Goal: Navigation & Orientation: Find specific page/section

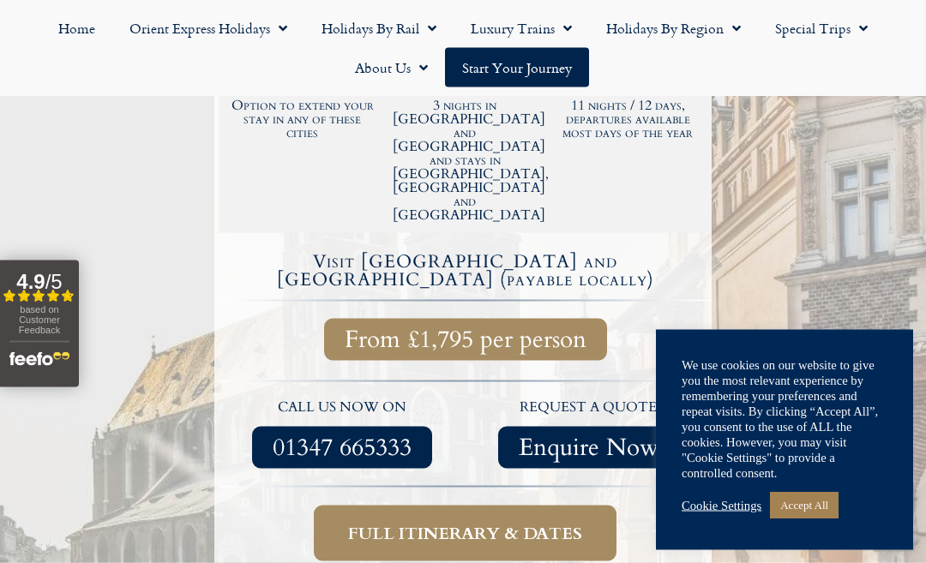
scroll to position [533, 0]
click at [562, 522] on span "Full itinerary & dates" at bounding box center [465, 532] width 234 height 21
click at [551, 522] on span "Full itinerary & dates" at bounding box center [465, 532] width 234 height 21
click at [733, 514] on link "Cookie Settings" at bounding box center [722, 505] width 80 height 15
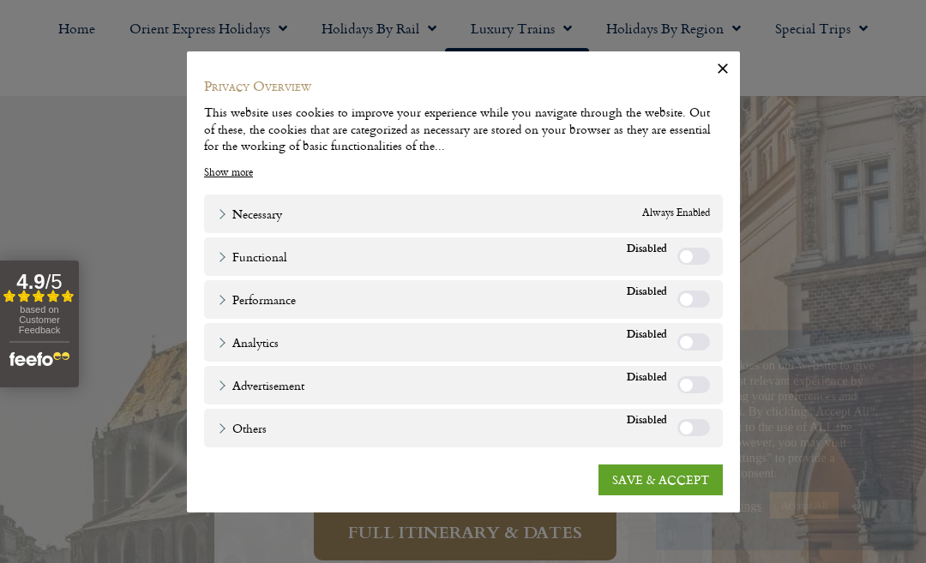
click at [677, 496] on link "SAVE & ACCEPT" at bounding box center [661, 480] width 124 height 31
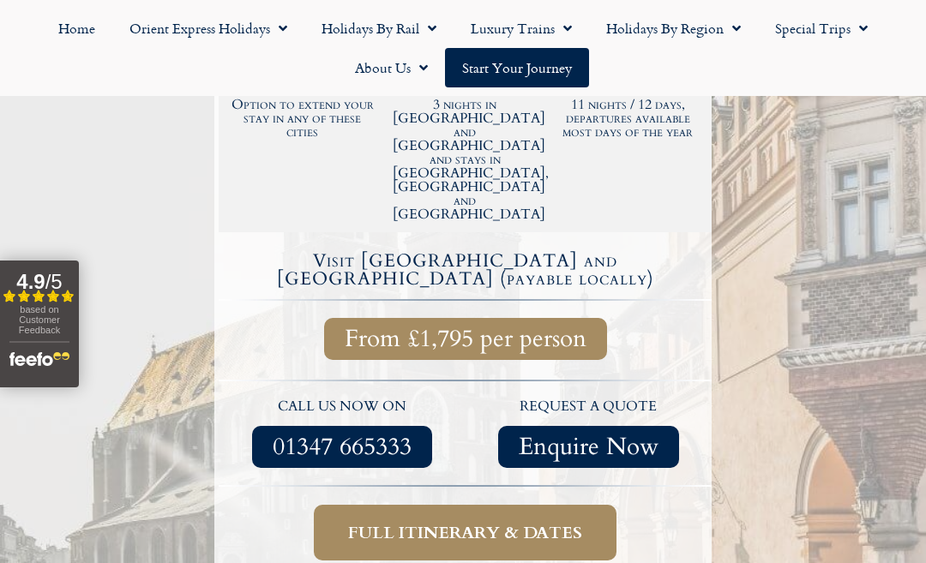
click at [578, 522] on span "Full itinerary & dates" at bounding box center [465, 532] width 234 height 21
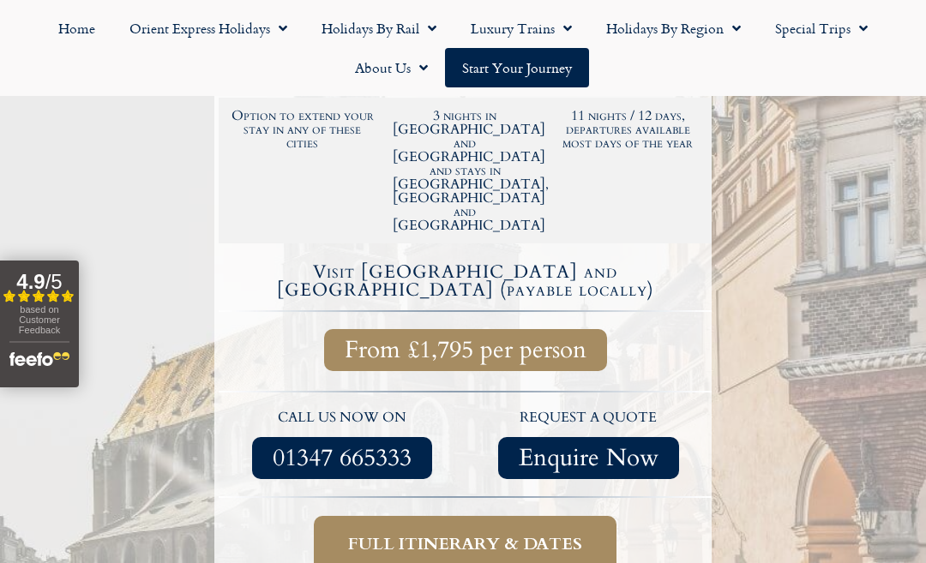
scroll to position [521, 0]
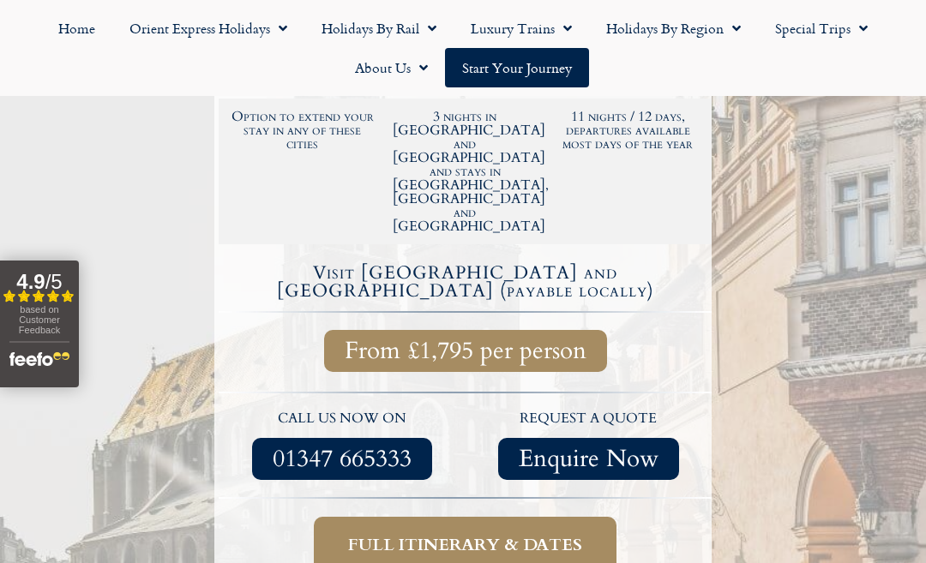
click at [548, 534] on span "Full itinerary & dates" at bounding box center [465, 544] width 234 height 21
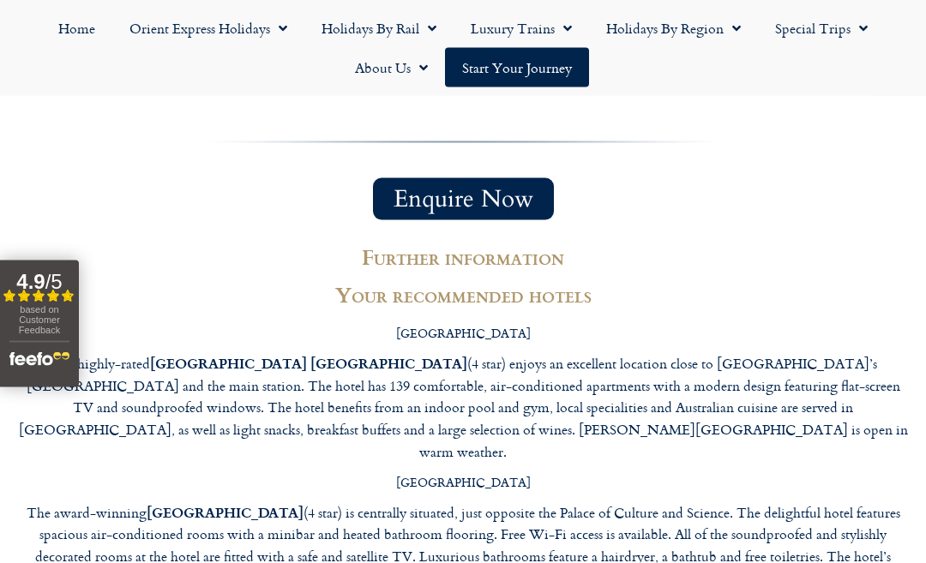
scroll to position [5637, 0]
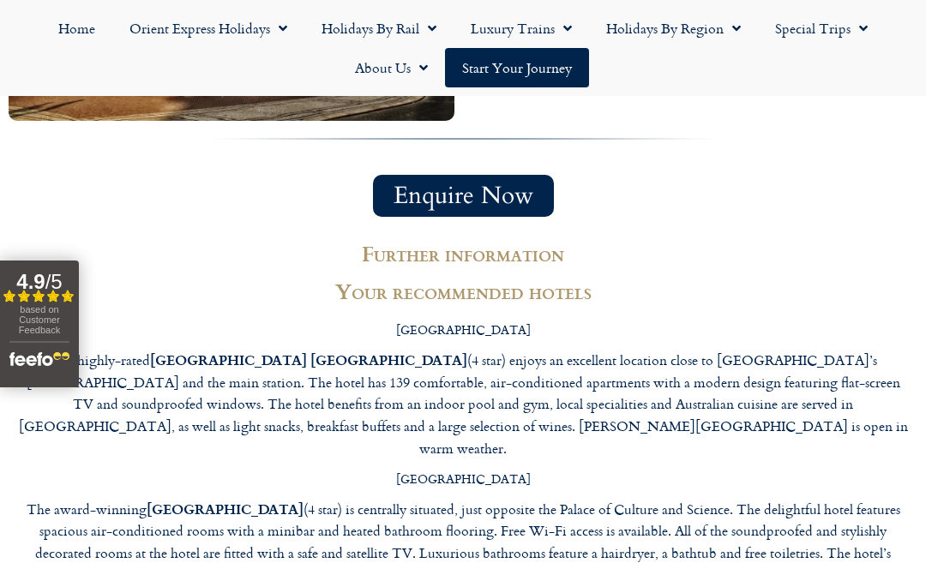
click at [272, 31] on span "Menu" at bounding box center [278, 28] width 17 height 31
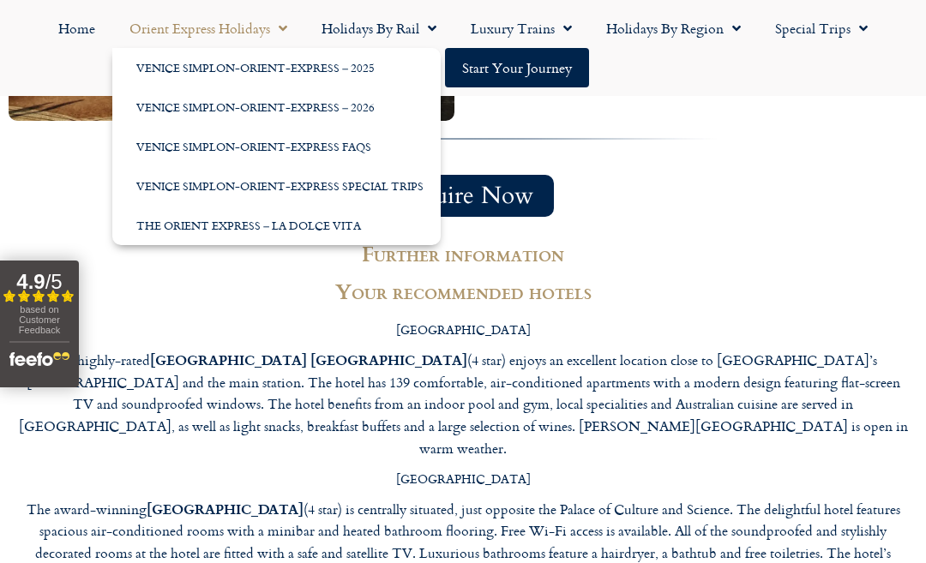
click at [722, 26] on link "Holidays by Region" at bounding box center [673, 28] width 169 height 39
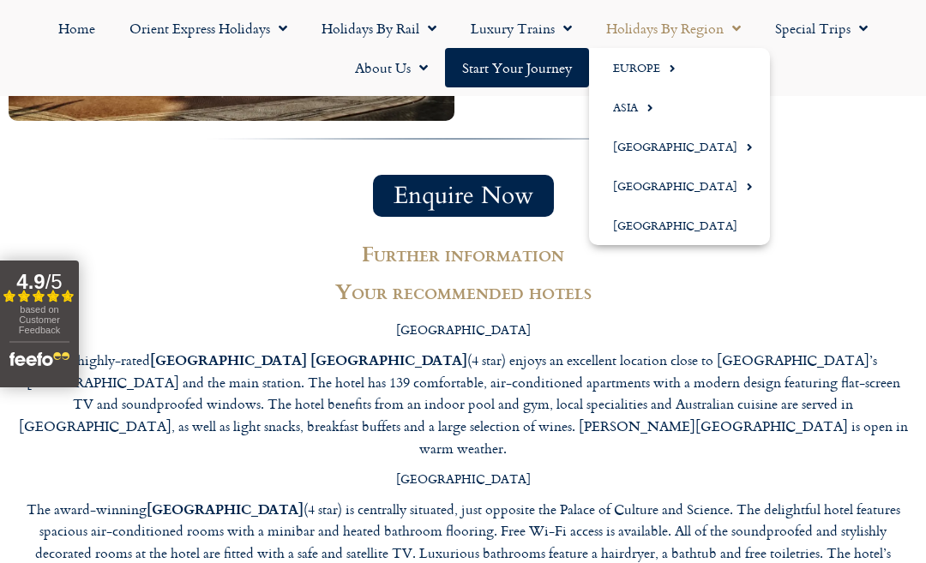
click at [663, 59] on span "Menu" at bounding box center [667, 68] width 15 height 28
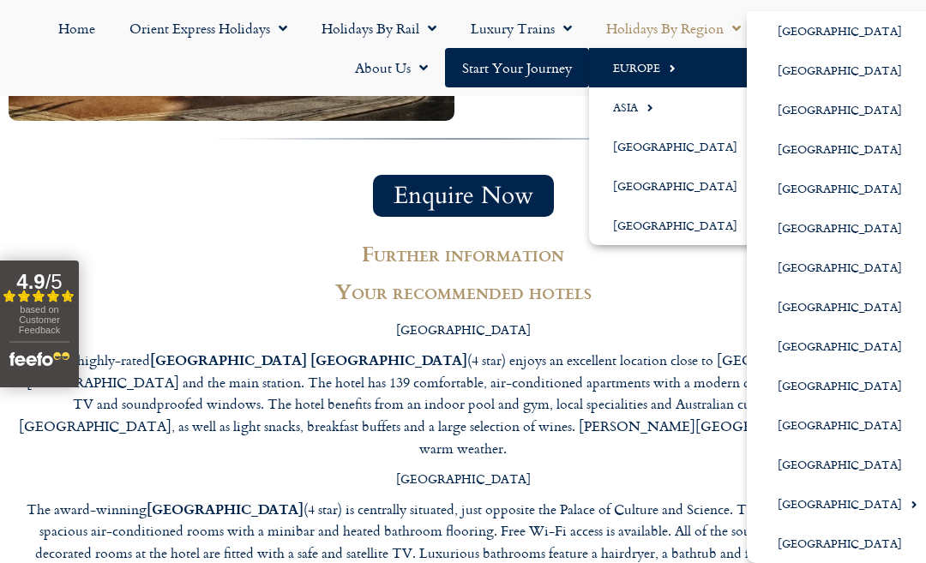
click at [820, 73] on link "[GEOGRAPHIC_DATA]" at bounding box center [841, 70] width 188 height 39
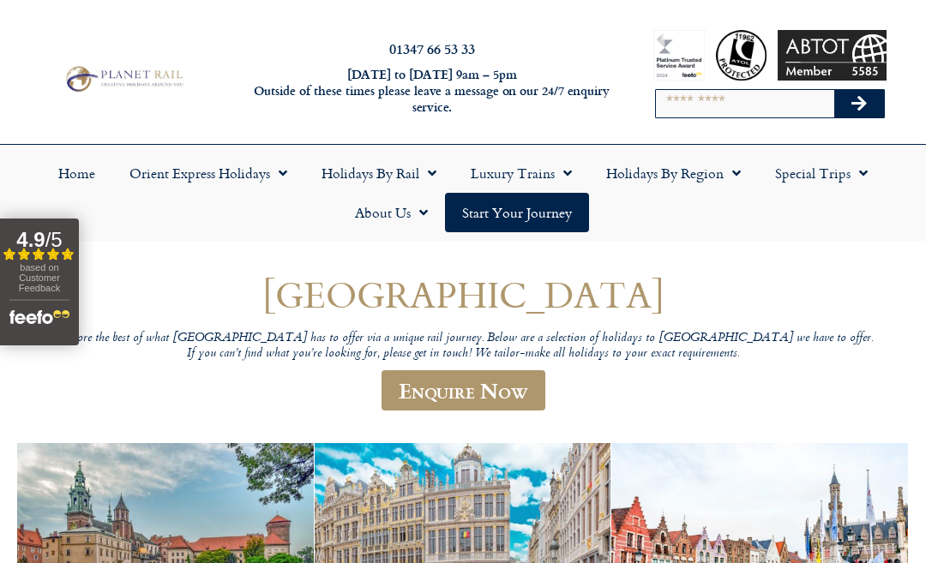
click at [843, 169] on link "Special Trips" at bounding box center [821, 172] width 127 height 39
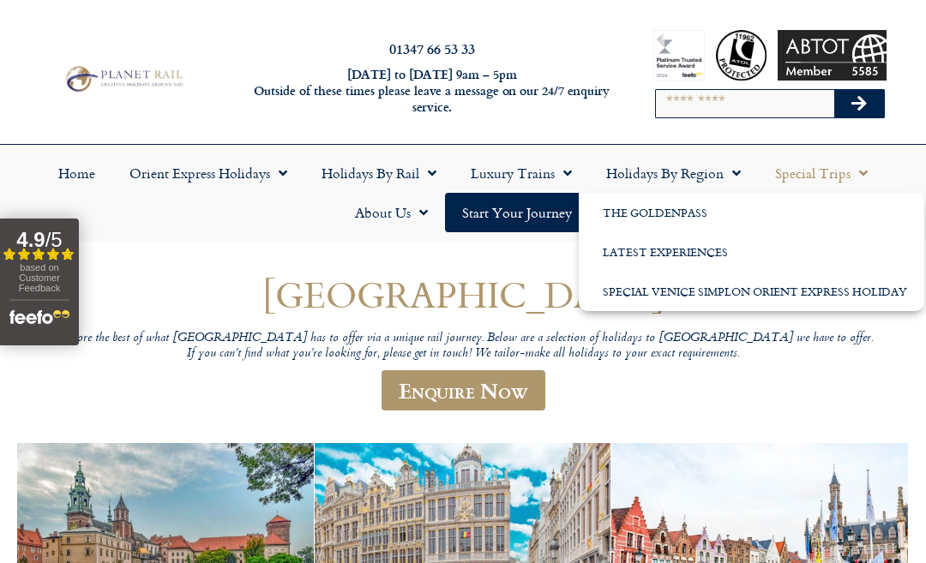
click at [270, 167] on span "Menu" at bounding box center [278, 173] width 17 height 31
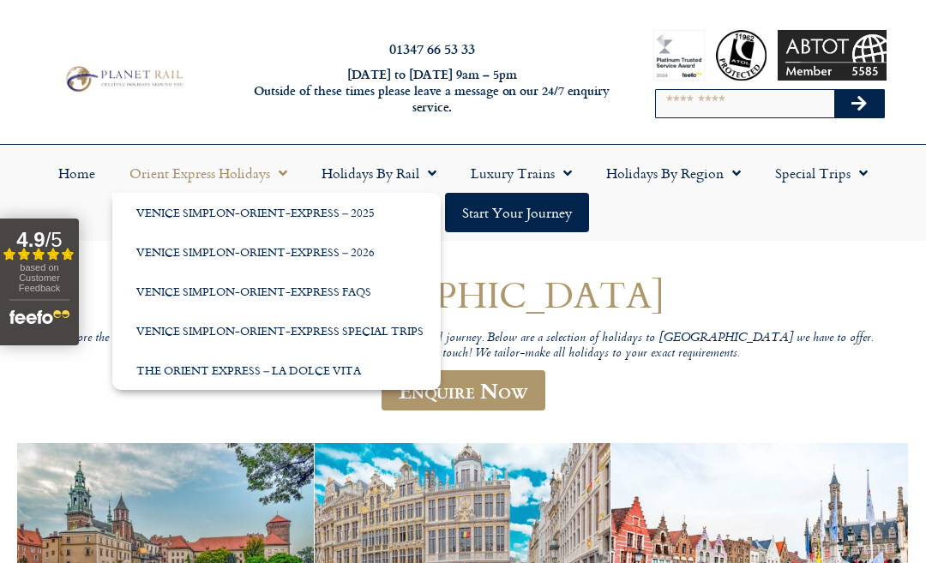
click at [762, 232] on ul "Home Orient Express Holidays Venice Simplon-Orient-Express – 2025 Venice Simplo…" at bounding box center [463, 192] width 909 height 79
